Goal: Information Seeking & Learning: Learn about a topic

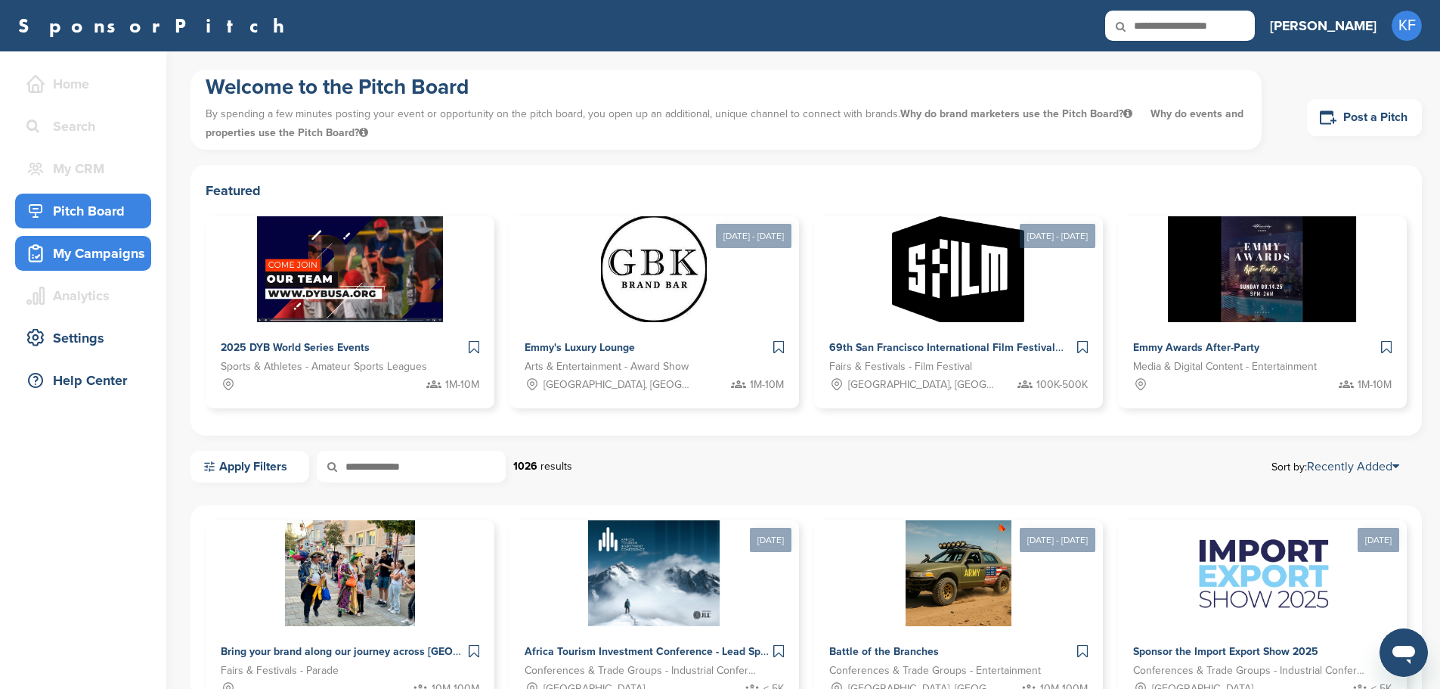
click at [113, 249] on div "My Campaigns" at bounding box center [87, 253] width 129 height 27
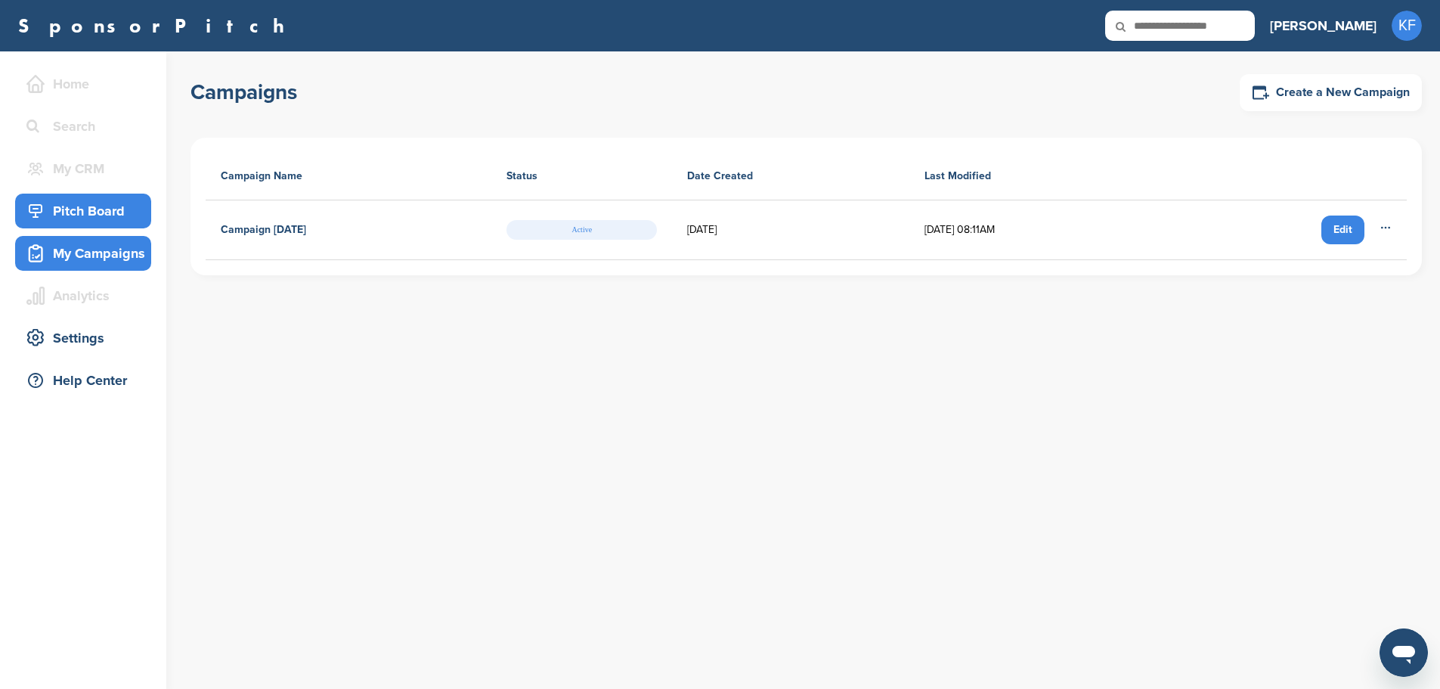
click at [81, 206] on div "Pitch Board" at bounding box center [87, 210] width 129 height 27
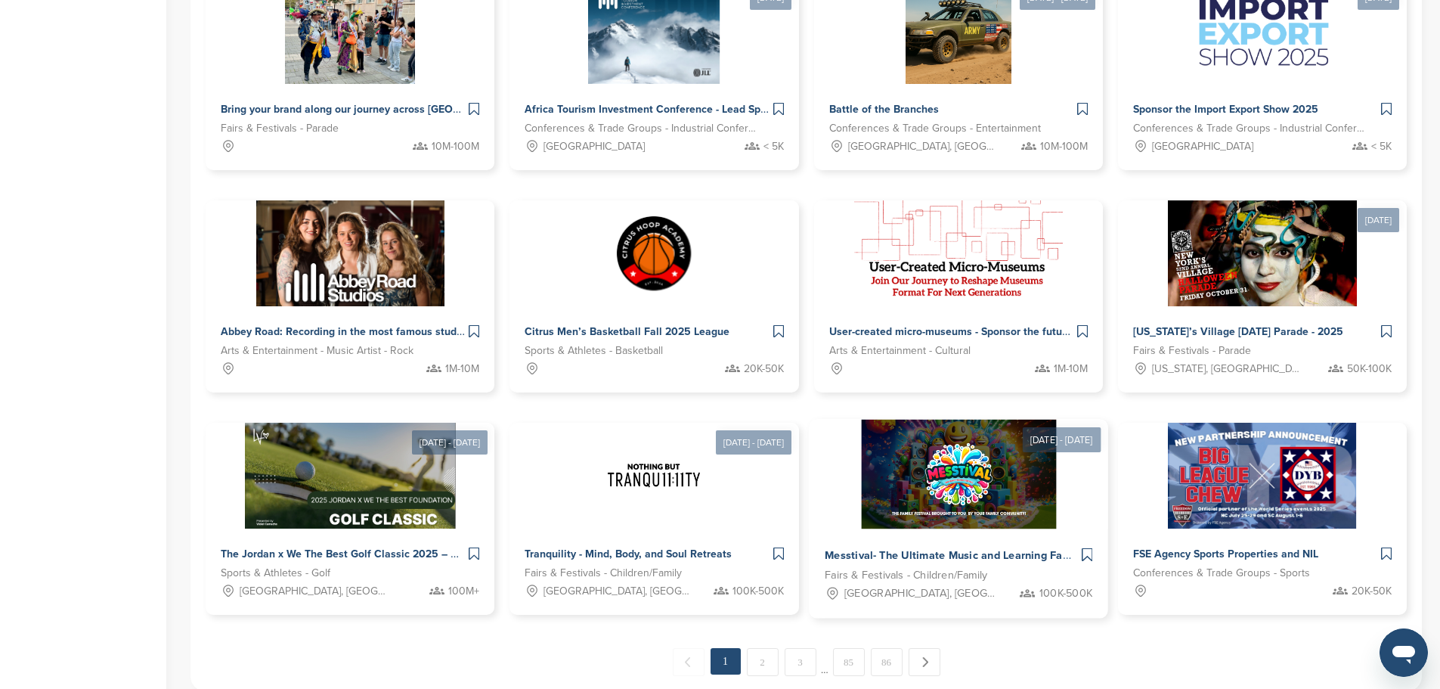
scroll to position [703, 0]
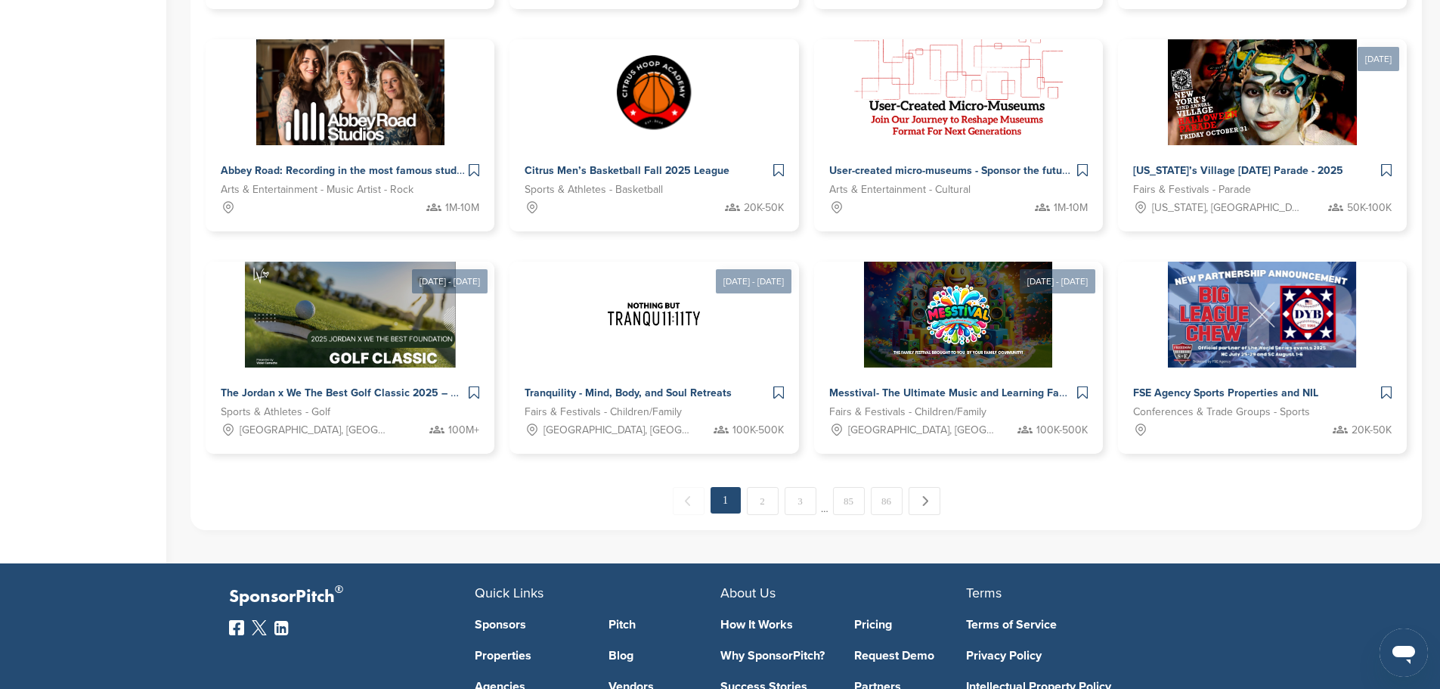
click at [866, 618] on link "Pricing" at bounding box center [910, 624] width 112 height 12
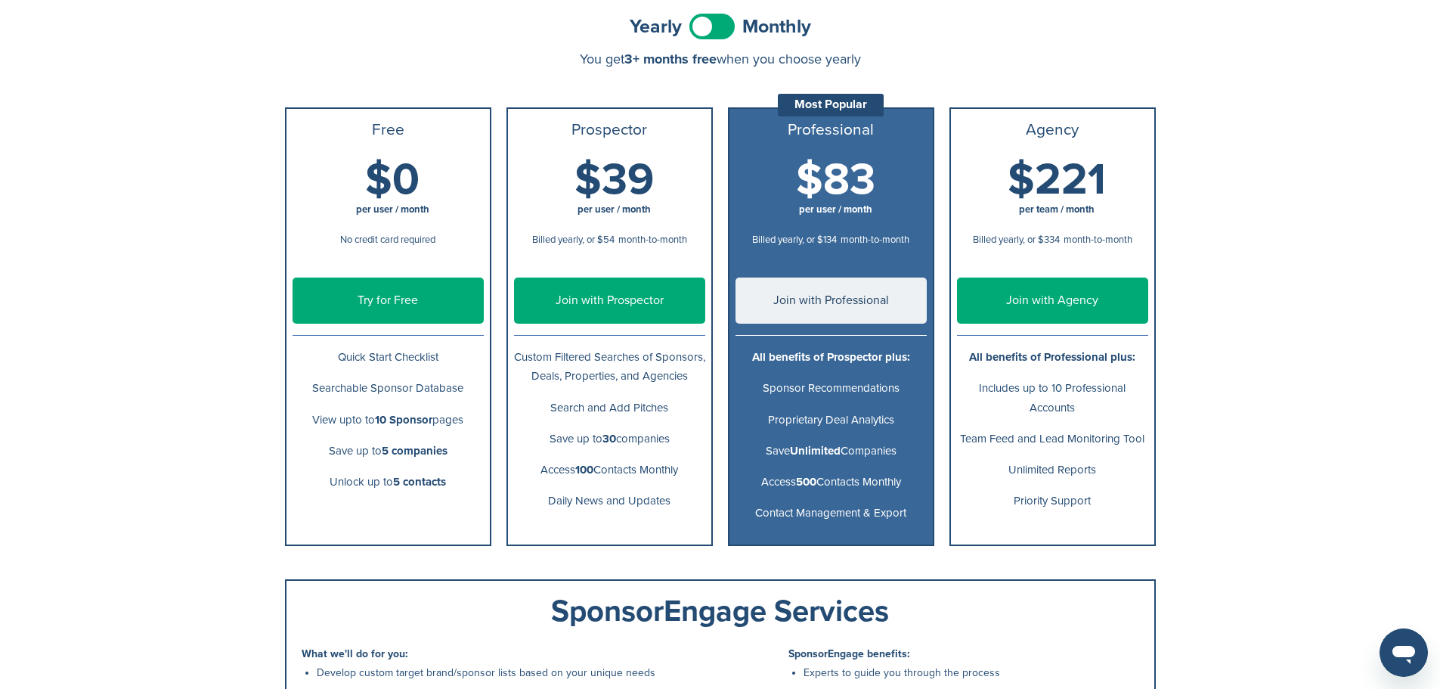
scroll to position [170, 0]
